Goal: Task Accomplishment & Management: Use online tool/utility

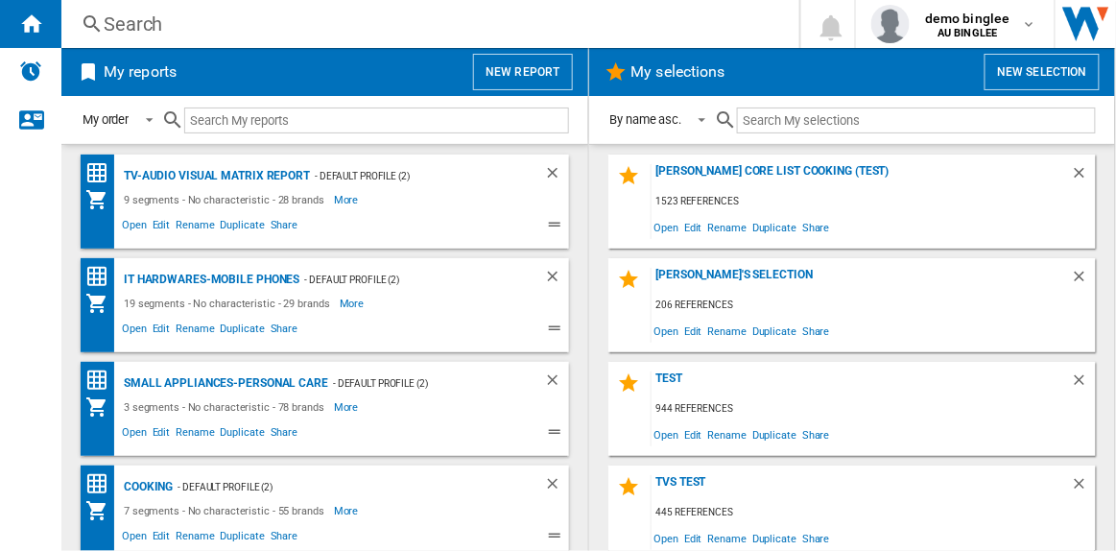
click at [514, 61] on button "New report" at bounding box center [522, 72] width 99 height 36
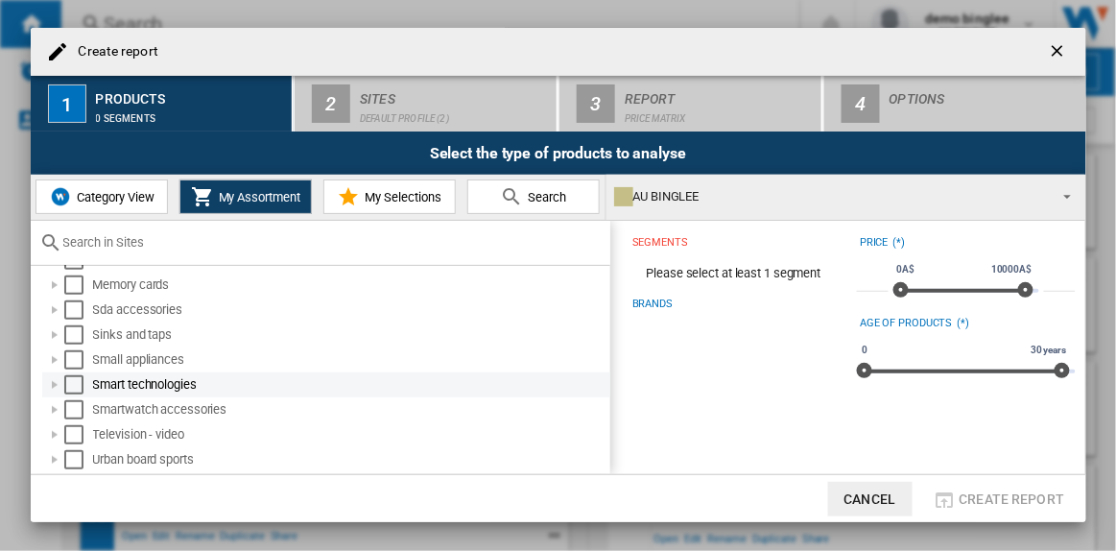
scroll to position [323, 0]
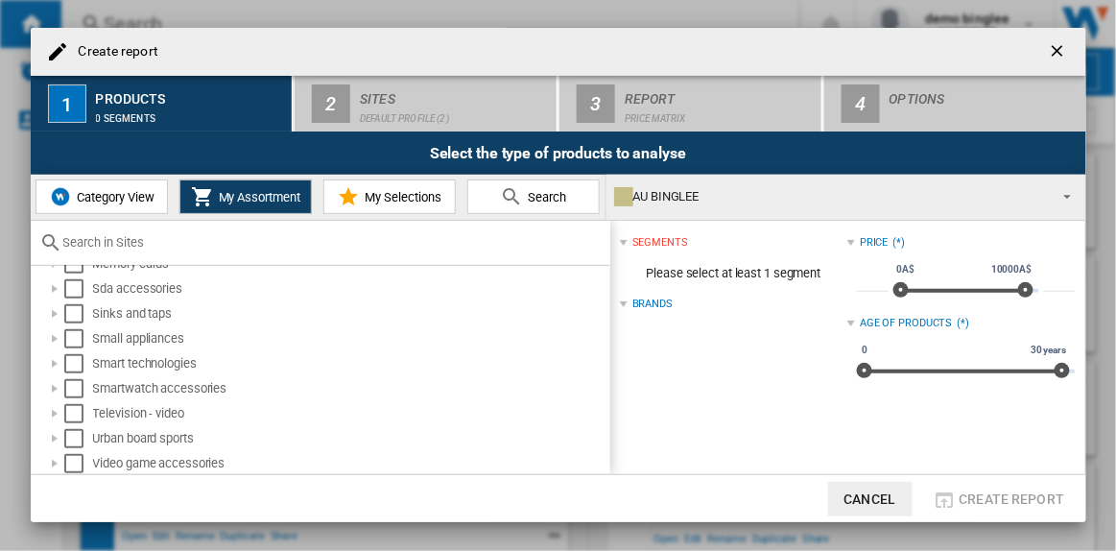
click at [126, 244] on input "text" at bounding box center [331, 242] width 537 height 14
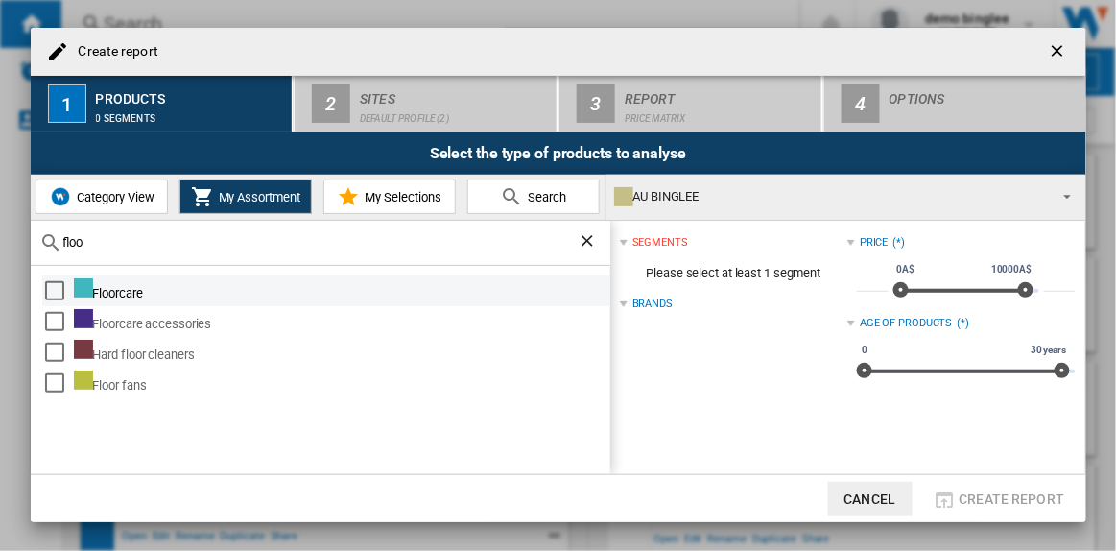
click at [53, 289] on div "Select" at bounding box center [54, 290] width 19 height 19
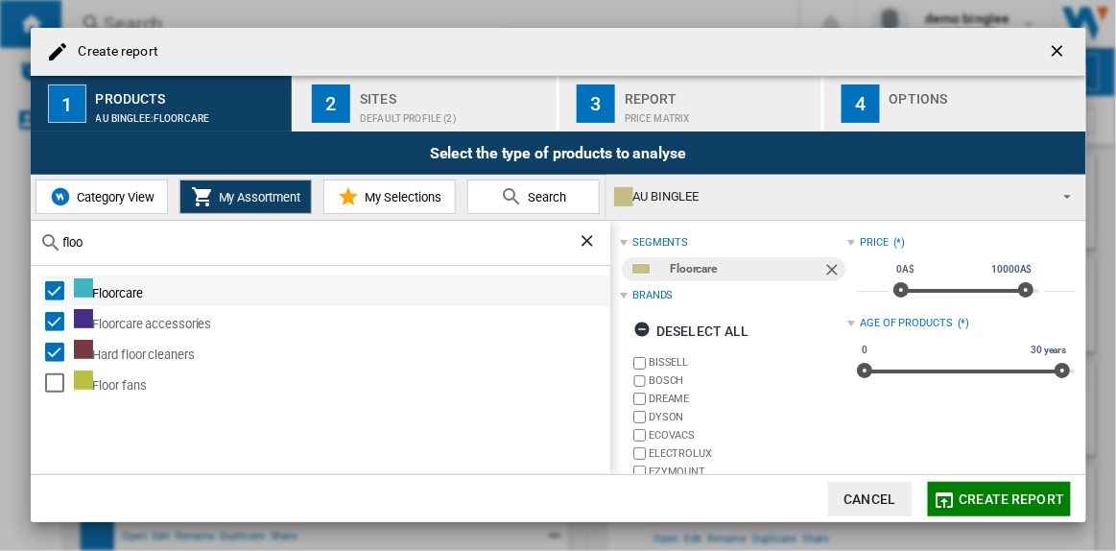
drag, startPoint x: 48, startPoint y: 288, endPoint x: 64, endPoint y: 284, distance: 16.8
click at [51, 288] on div "Select" at bounding box center [54, 290] width 19 height 19
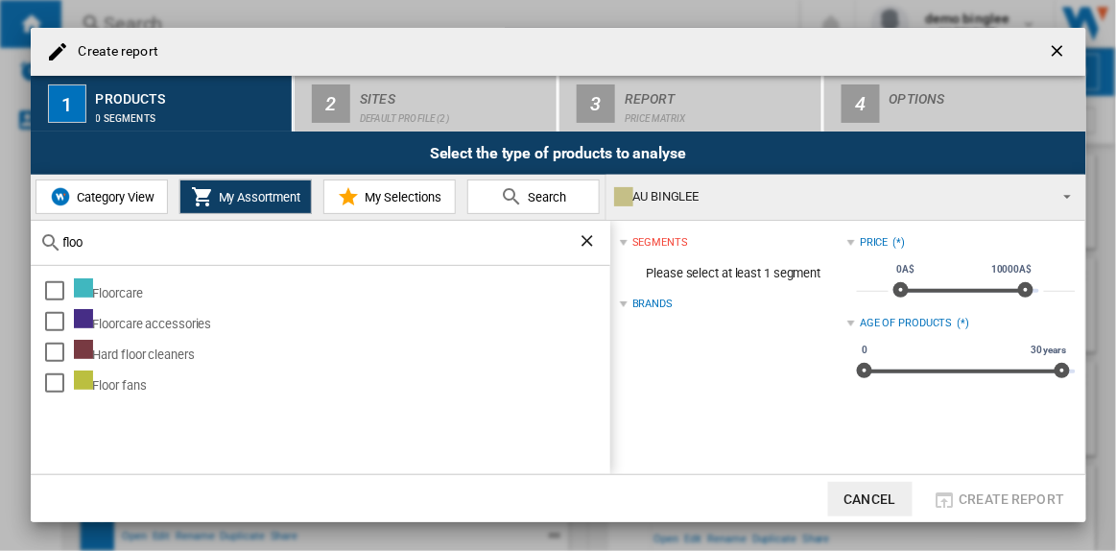
drag, startPoint x: 95, startPoint y: 239, endPoint x: 42, endPoint y: 227, distance: 54.0
click at [43, 229] on div "floo" at bounding box center [321, 243] width 580 height 45
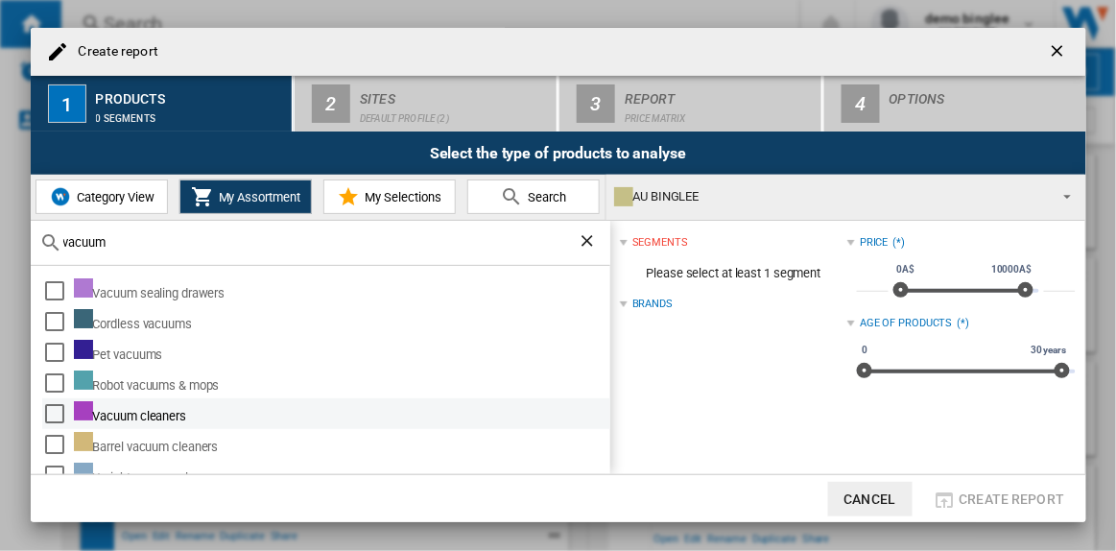
type input "vacuum"
click at [56, 417] on div "Select" at bounding box center [54, 413] width 19 height 19
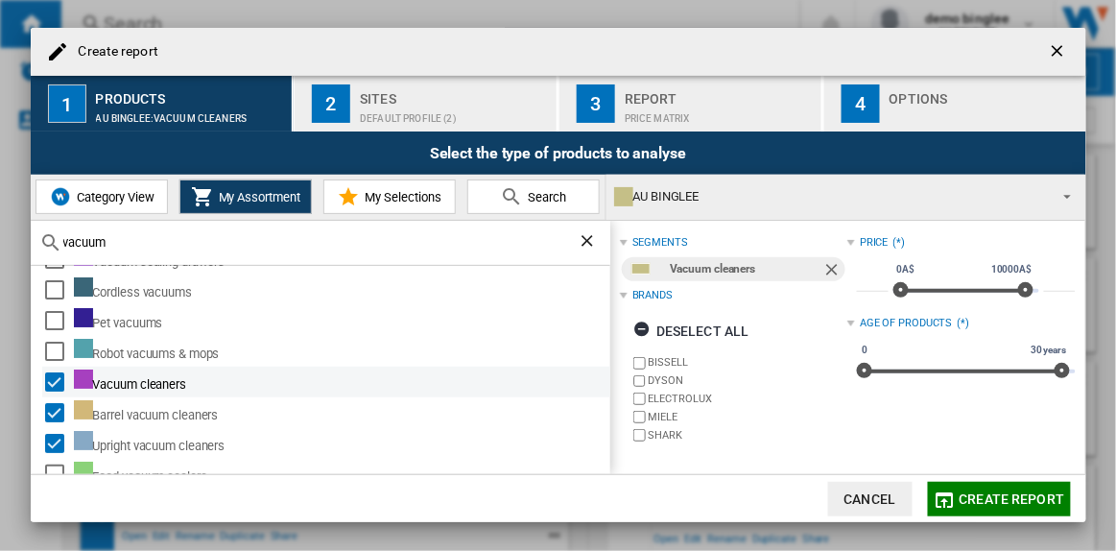
scroll to position [45, 0]
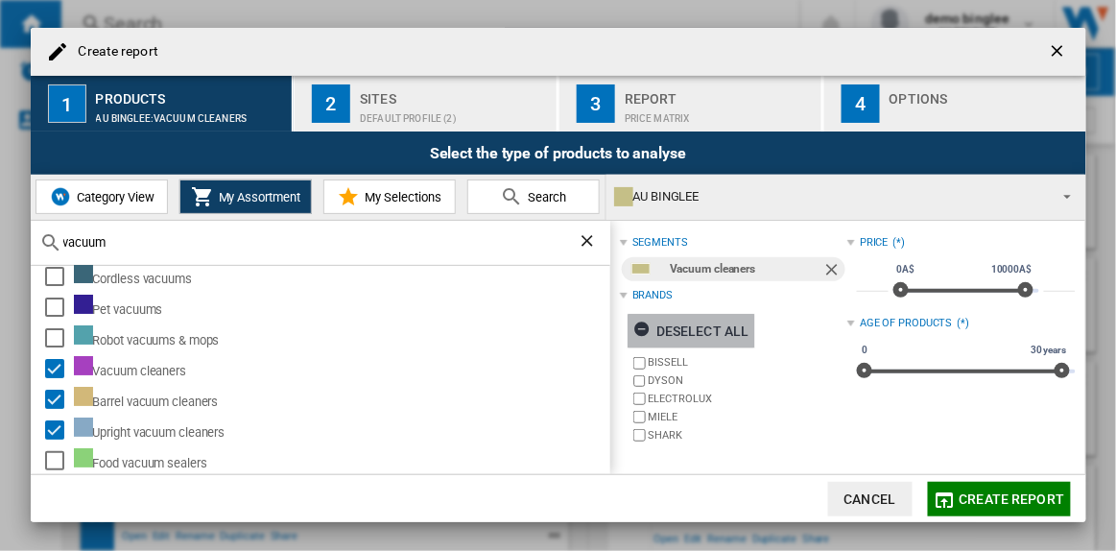
click at [643, 327] on ng-md-icon "button" at bounding box center [644, 332] width 23 height 23
click at [988, 502] on span "Create report" at bounding box center [1013, 498] width 106 height 15
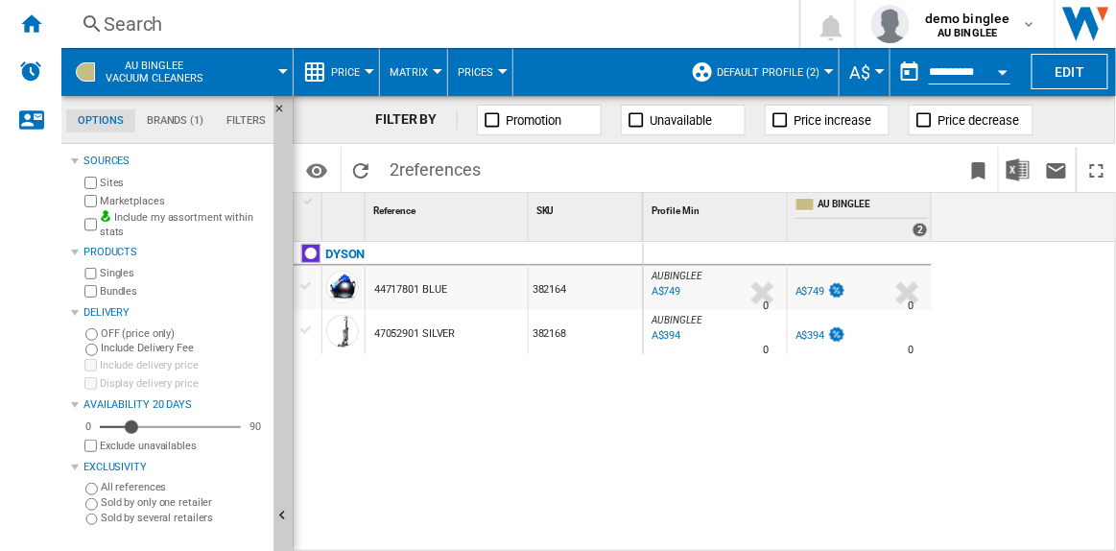
click at [810, 68] on span "Default profile (2)" at bounding box center [768, 72] width 103 height 12
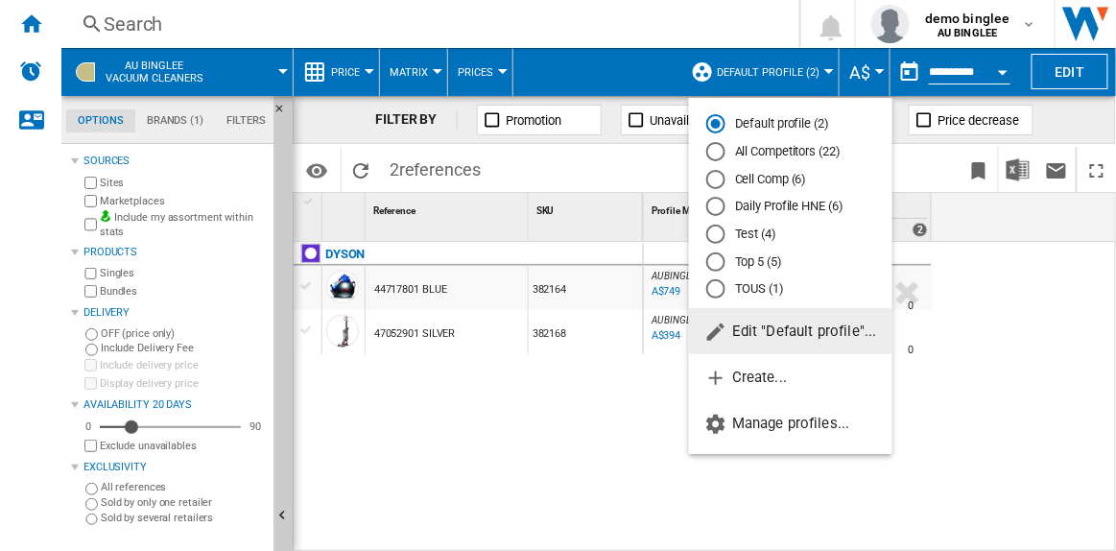
click at [771, 152] on md-radio-button "All Competitors (22)" at bounding box center [790, 152] width 169 height 18
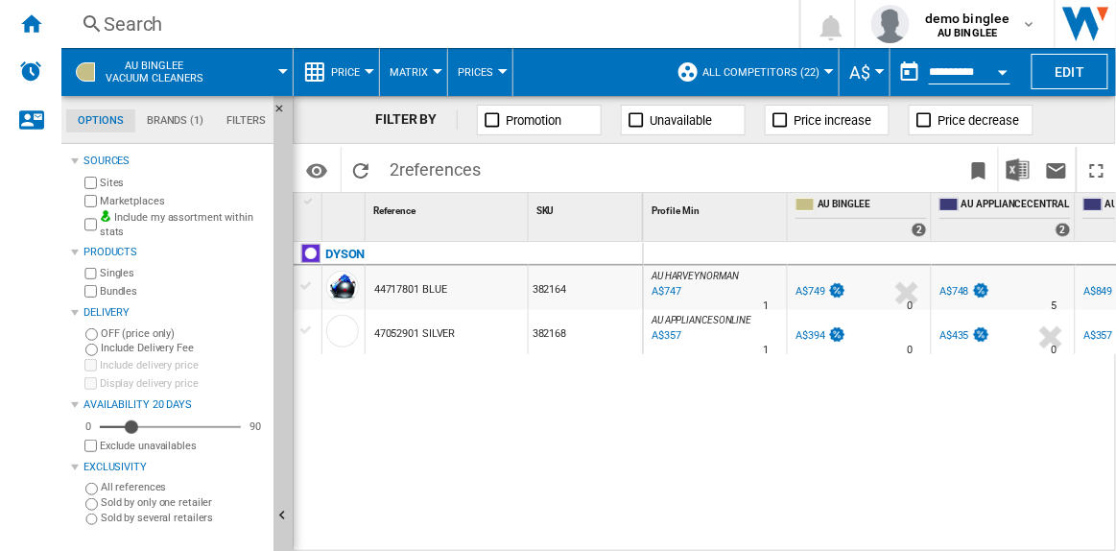
click at [274, 69] on span at bounding box center [256, 72] width 53 height 48
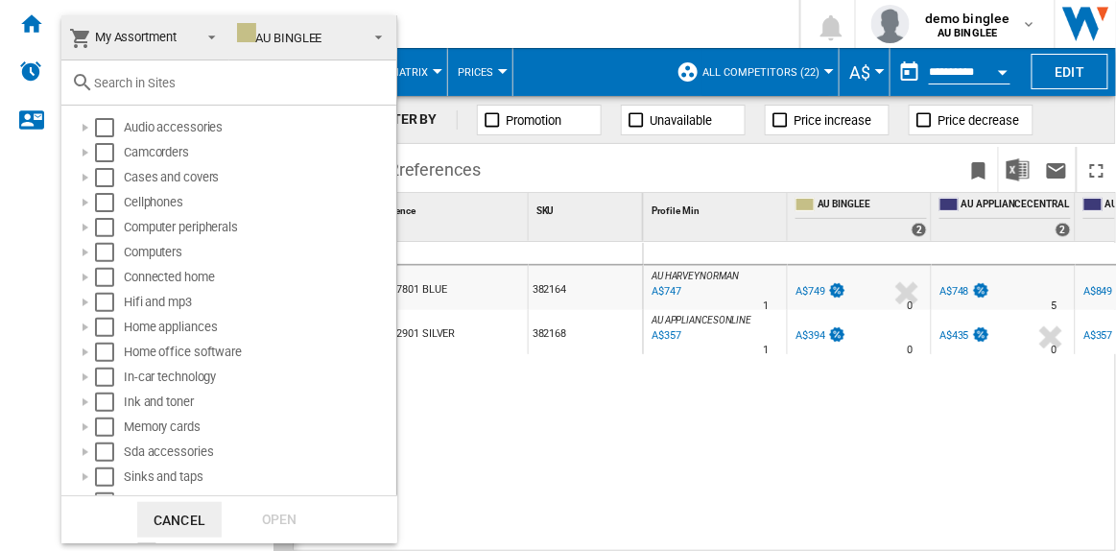
click at [147, 86] on input "text" at bounding box center [240, 83] width 293 height 14
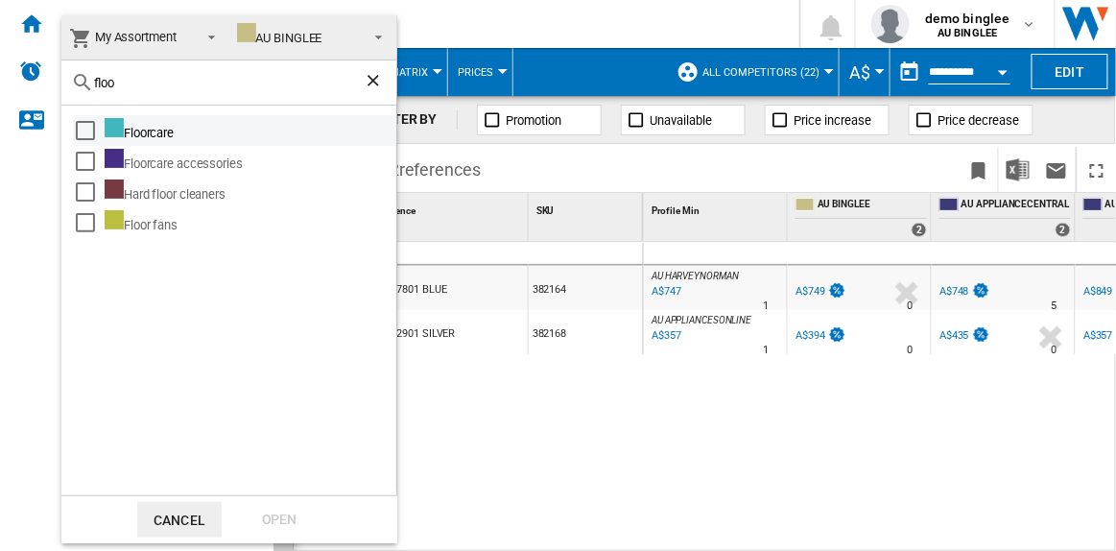
type input "floo"
click at [85, 128] on div "Select" at bounding box center [85, 130] width 19 height 19
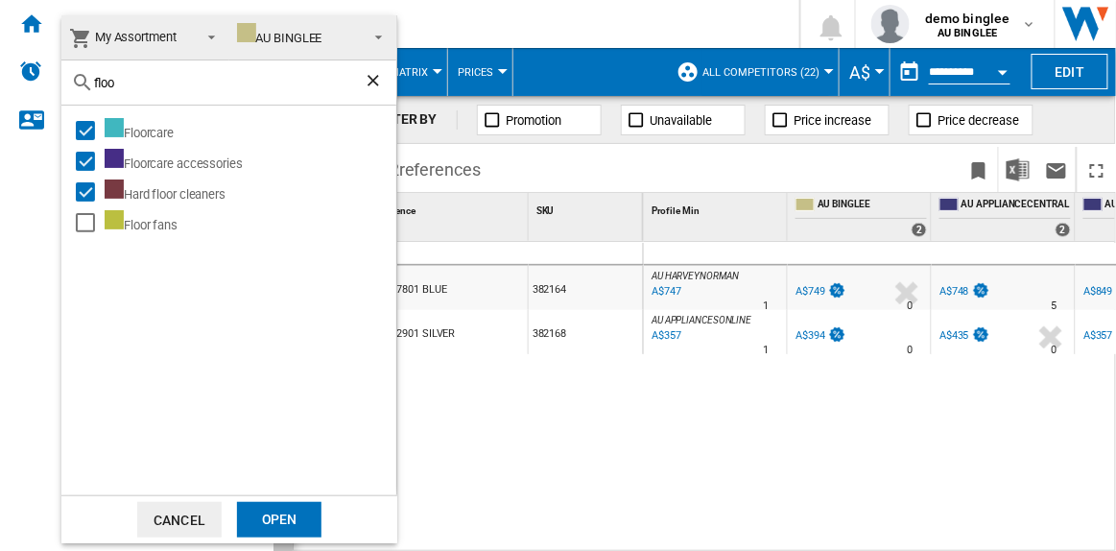
click at [282, 515] on div "Open" at bounding box center [279, 520] width 84 height 36
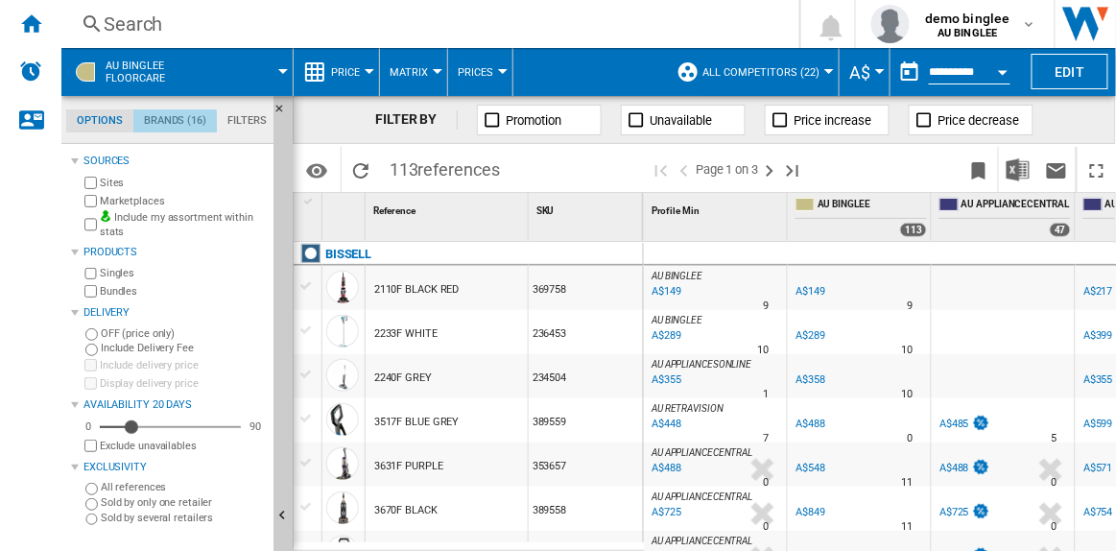
click at [174, 126] on md-tab-item "Brands (16)" at bounding box center [174, 120] width 83 height 23
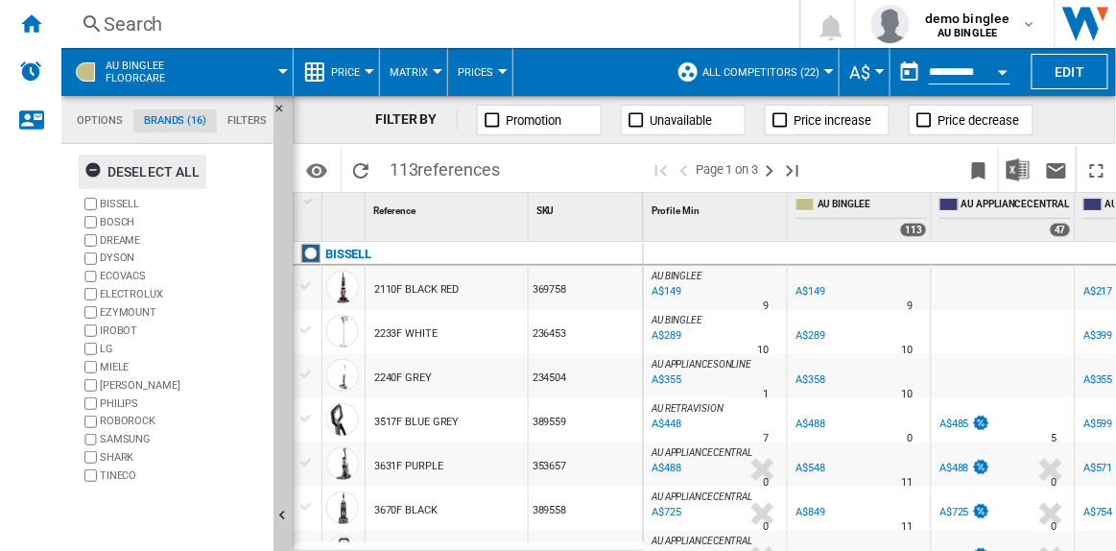
click at [94, 170] on ng-md-icon "button" at bounding box center [95, 172] width 23 height 23
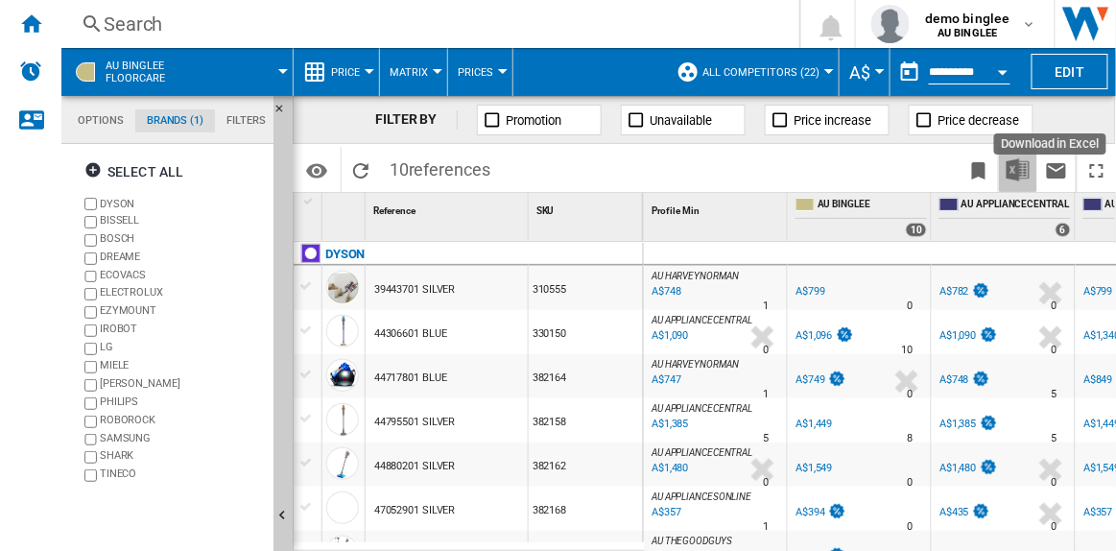
click at [1021, 170] on img "Download in Excel" at bounding box center [1018, 169] width 23 height 23
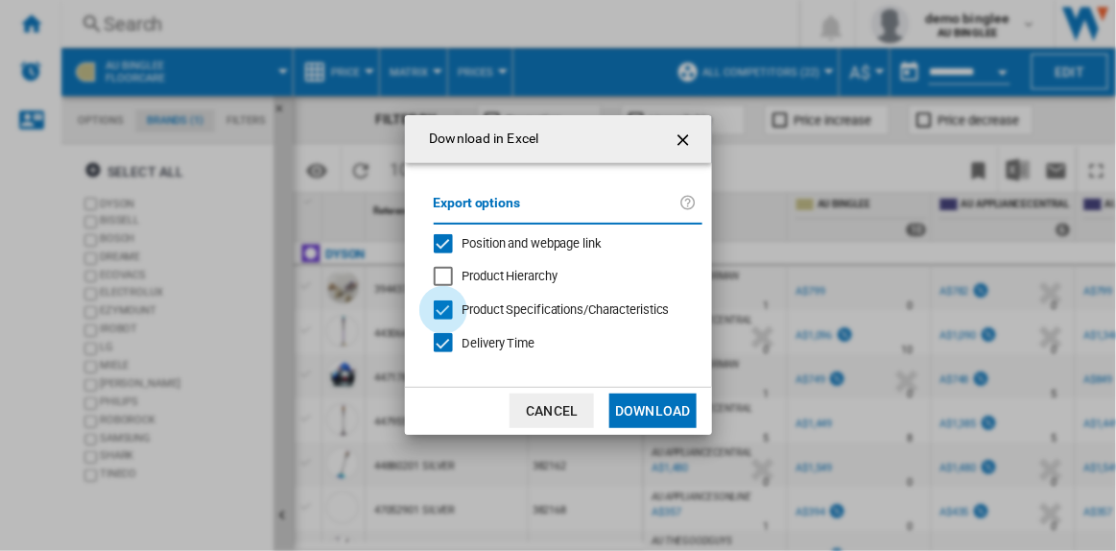
click at [446, 310] on div at bounding box center [443, 309] width 19 height 19
click at [440, 346] on div "Delivery Time" at bounding box center [443, 342] width 19 height 19
click at [442, 270] on div "Product Hierarchy" at bounding box center [443, 276] width 19 height 19
click at [652, 406] on button "Download" at bounding box center [652, 410] width 86 height 35
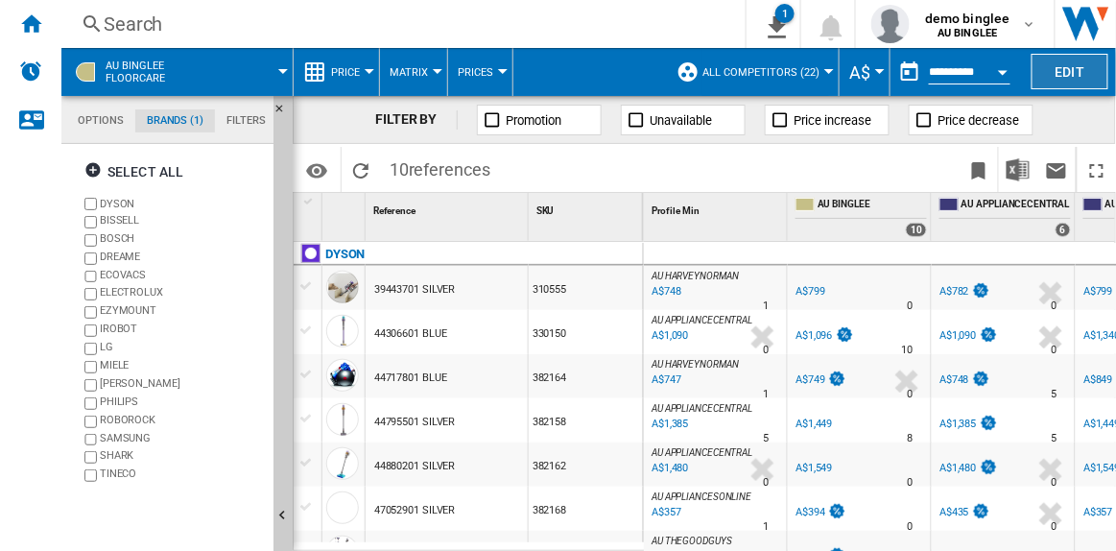
click at [1057, 73] on button "Edit" at bounding box center [1070, 72] width 77 height 36
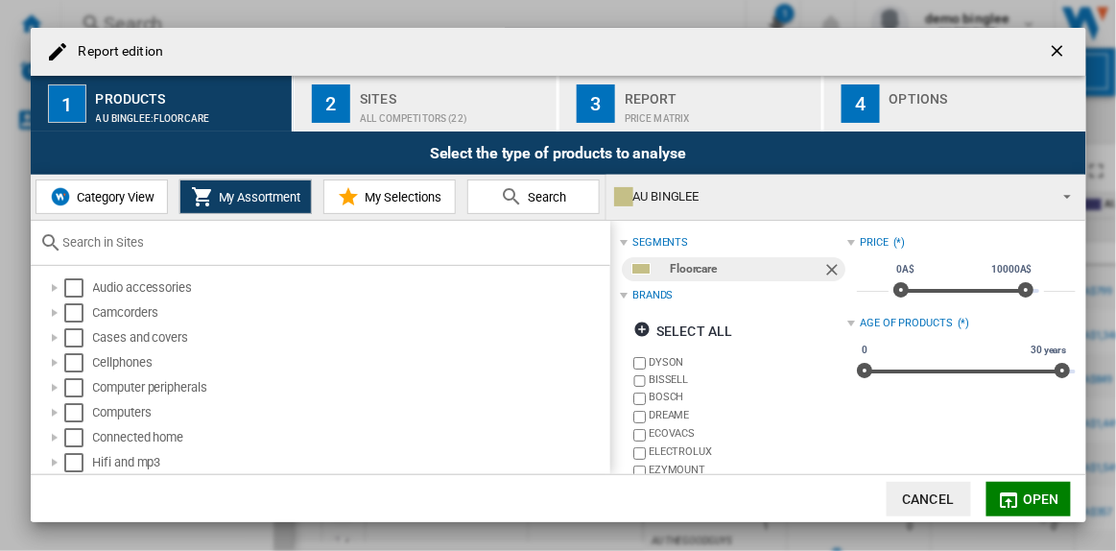
click at [129, 197] on span "Category View" at bounding box center [113, 197] width 83 height 14
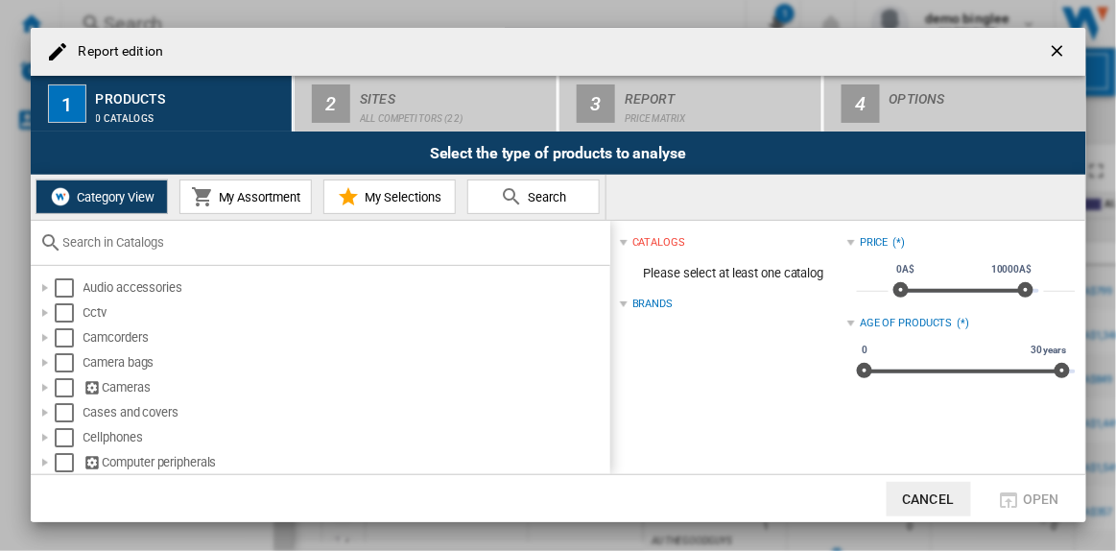
click at [142, 243] on input "Report edition ..." at bounding box center [331, 242] width 537 height 14
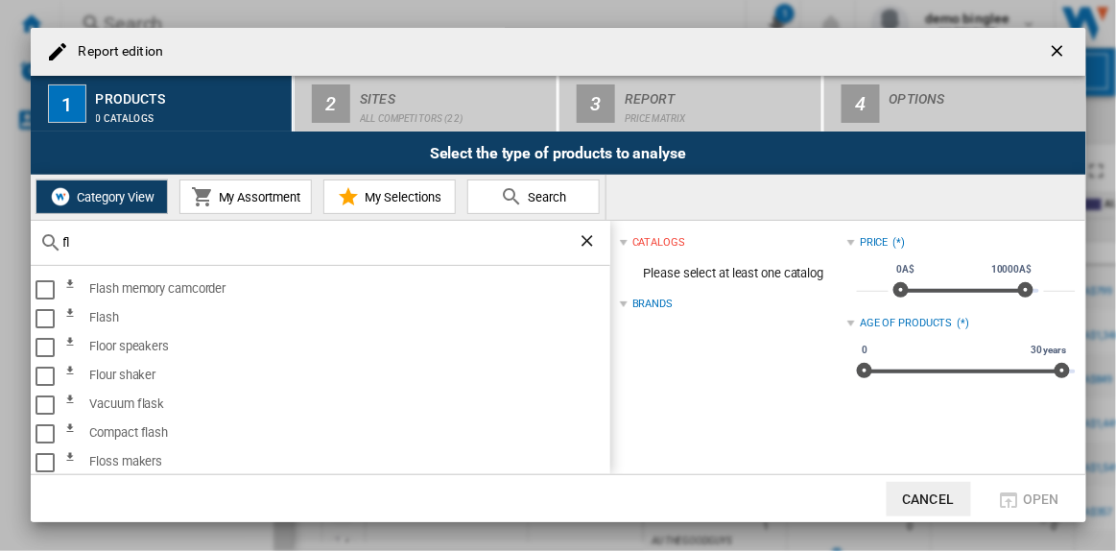
type input "f"
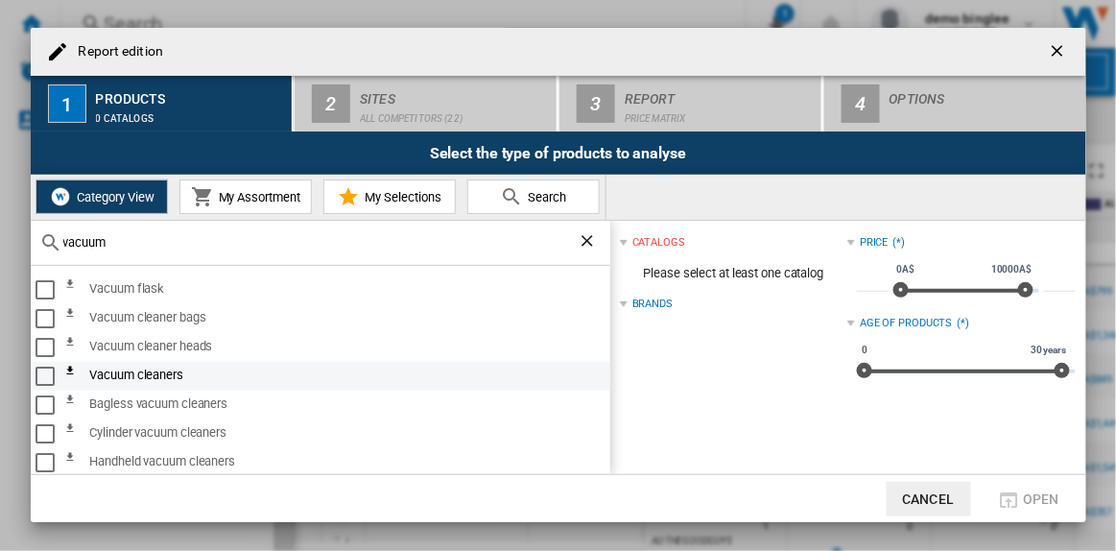
type input "vacuum"
click at [45, 374] on div "Select" at bounding box center [45, 376] width 19 height 19
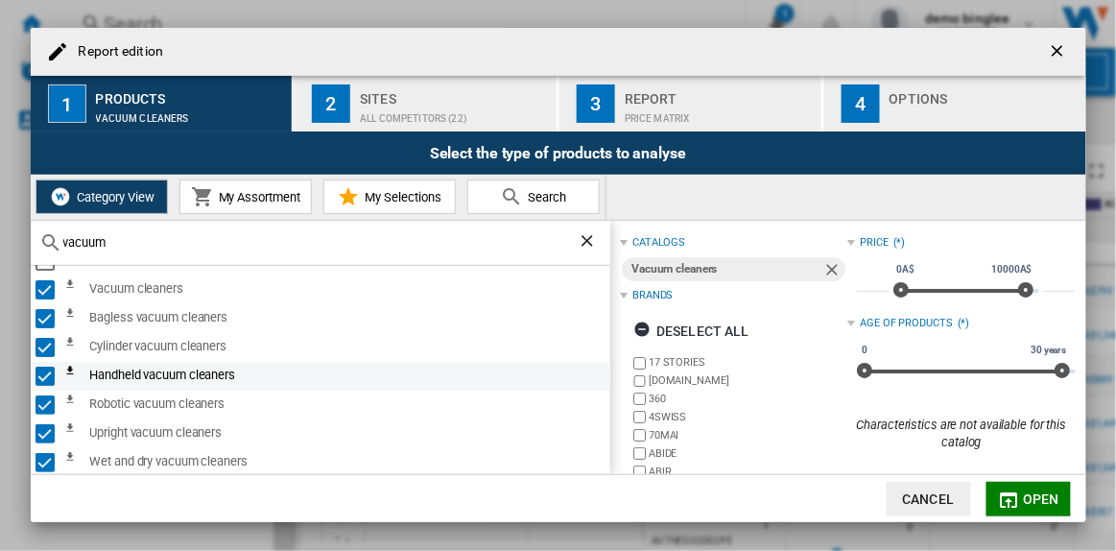
scroll to position [87, 0]
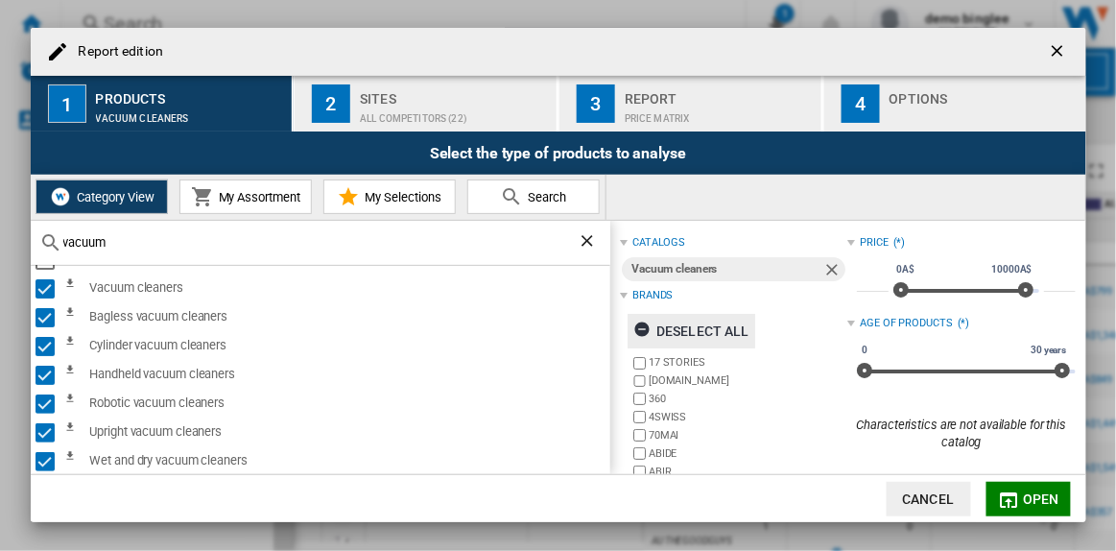
click at [642, 328] on ng-md-icon "Report edition ..." at bounding box center [644, 332] width 23 height 23
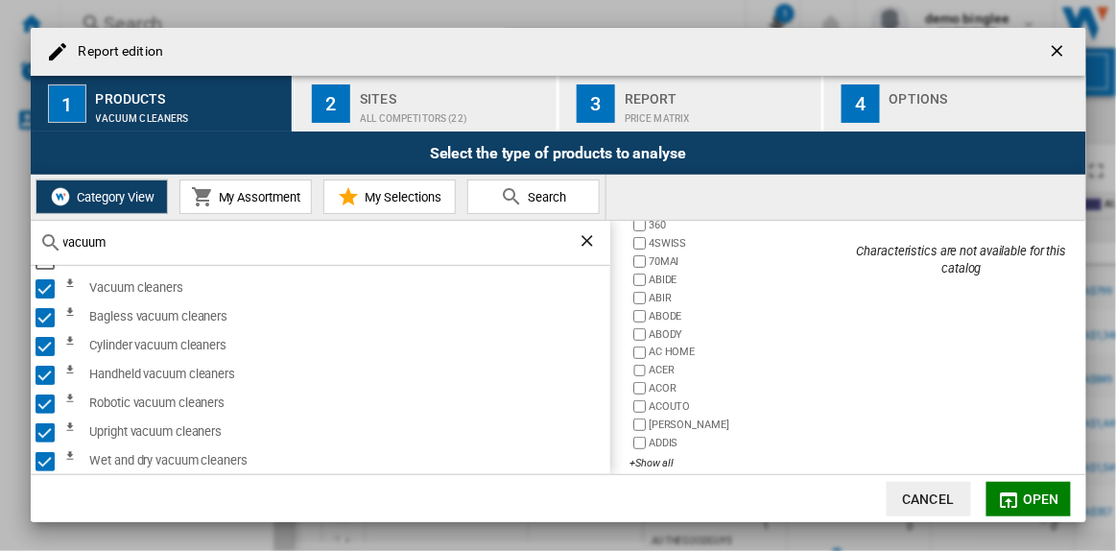
scroll to position [193, 0]
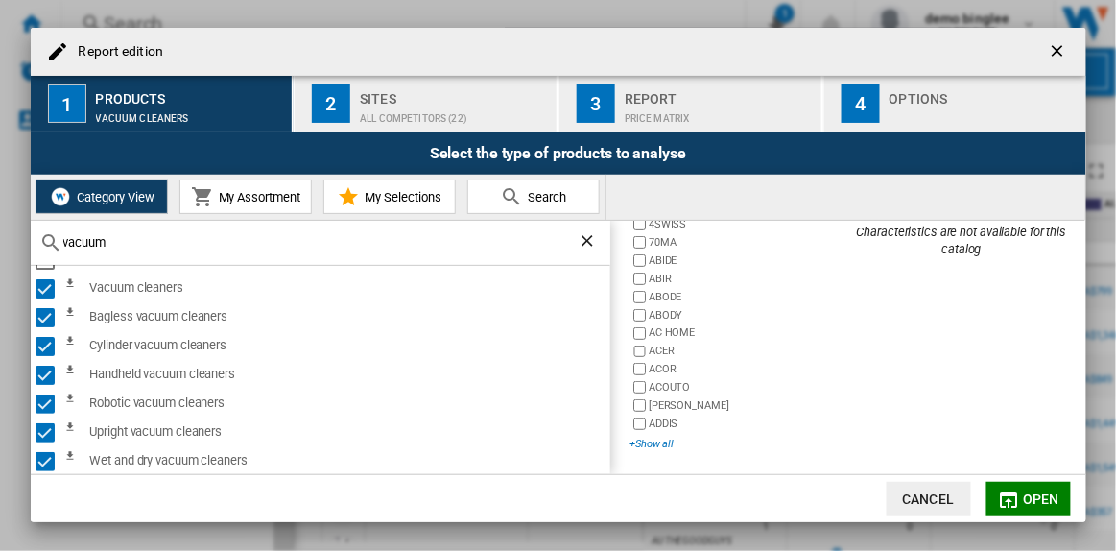
click at [649, 441] on div "+Show all" at bounding box center [739, 444] width 218 height 14
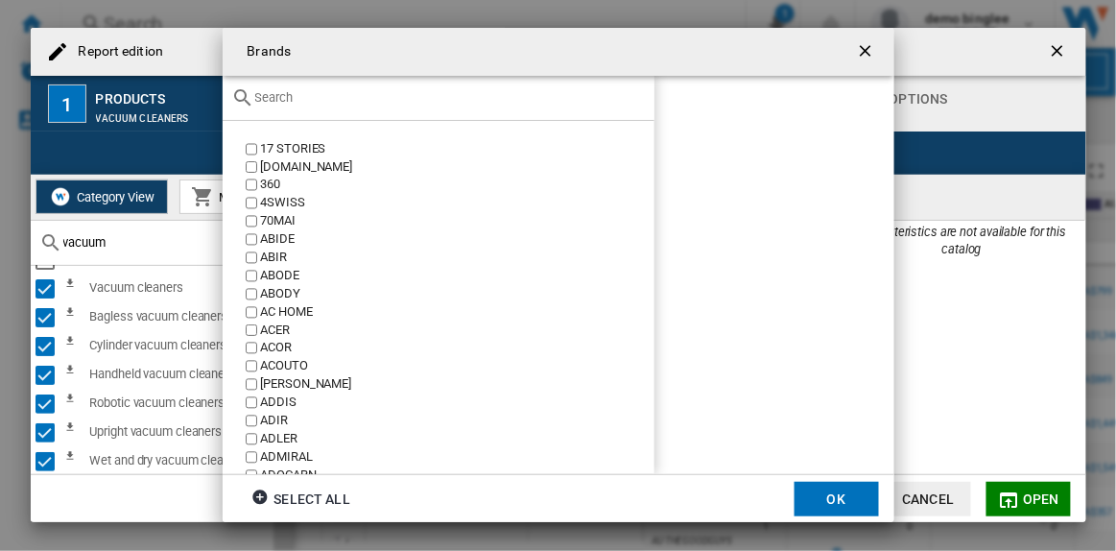
click at [275, 93] on input "text" at bounding box center [450, 97] width 390 height 14
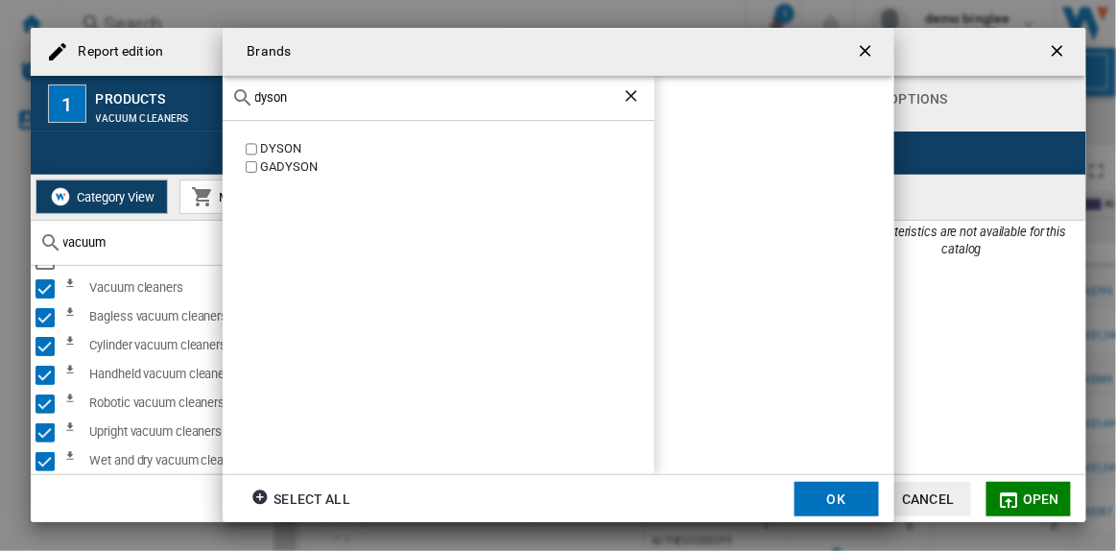
type input "dyson"
click at [846, 499] on button "OK" at bounding box center [837, 499] width 84 height 35
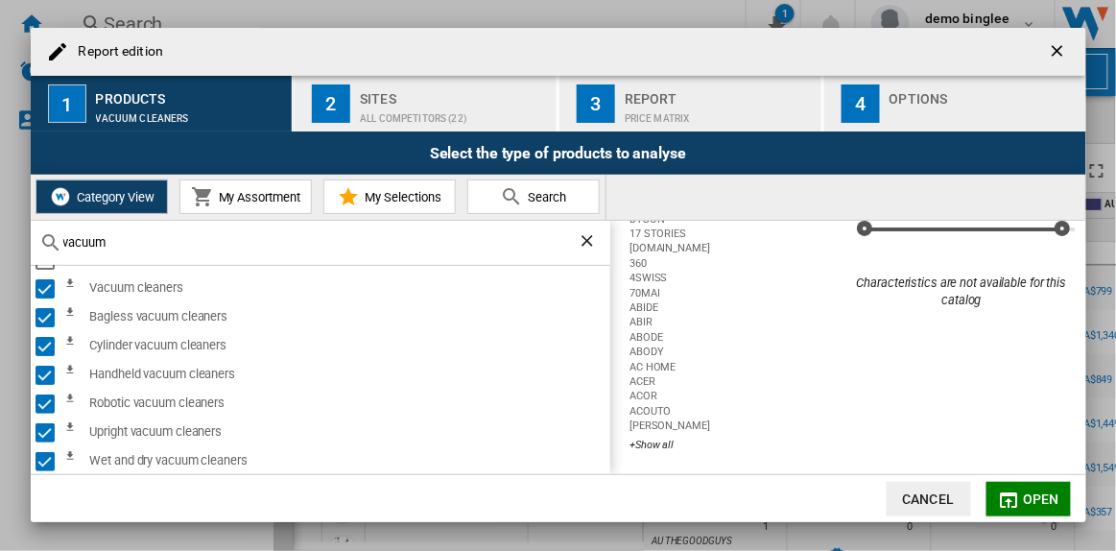
scroll to position [0, 0]
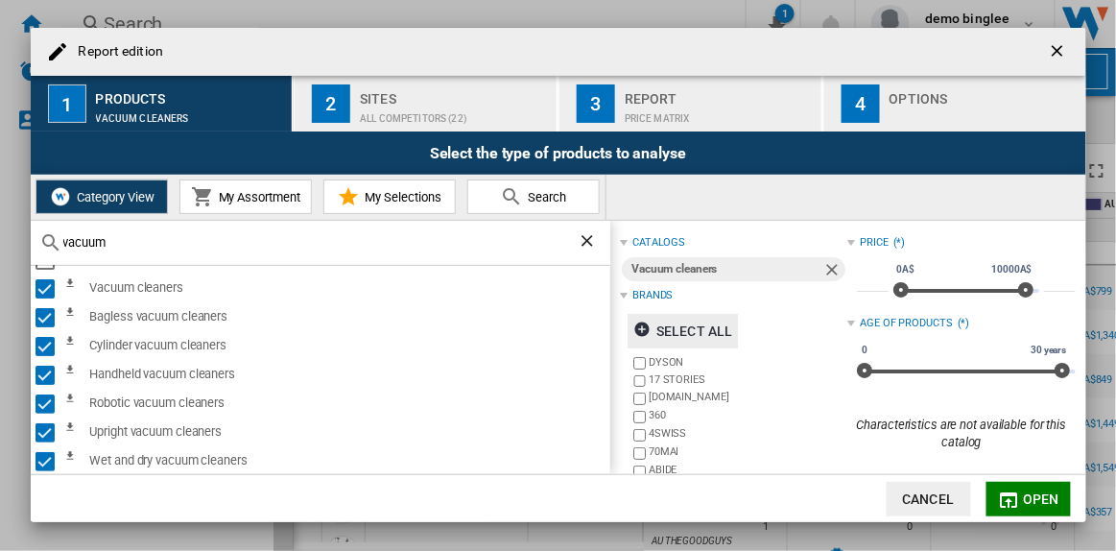
click at [1023, 503] on button "Open" at bounding box center [1029, 499] width 84 height 35
